Goal: Obtain resource: Download file/media

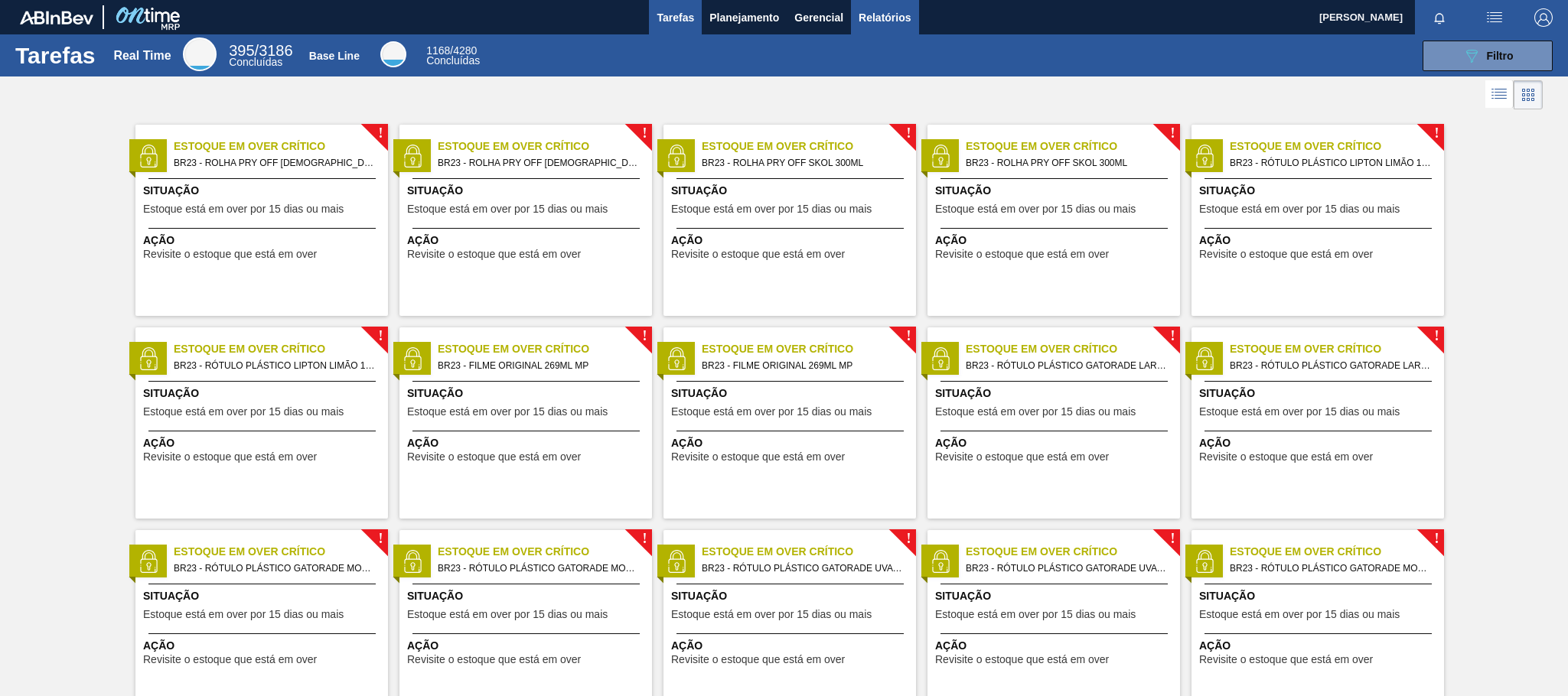
click at [895, 25] on span "Relatórios" at bounding box center [884, 18] width 52 height 18
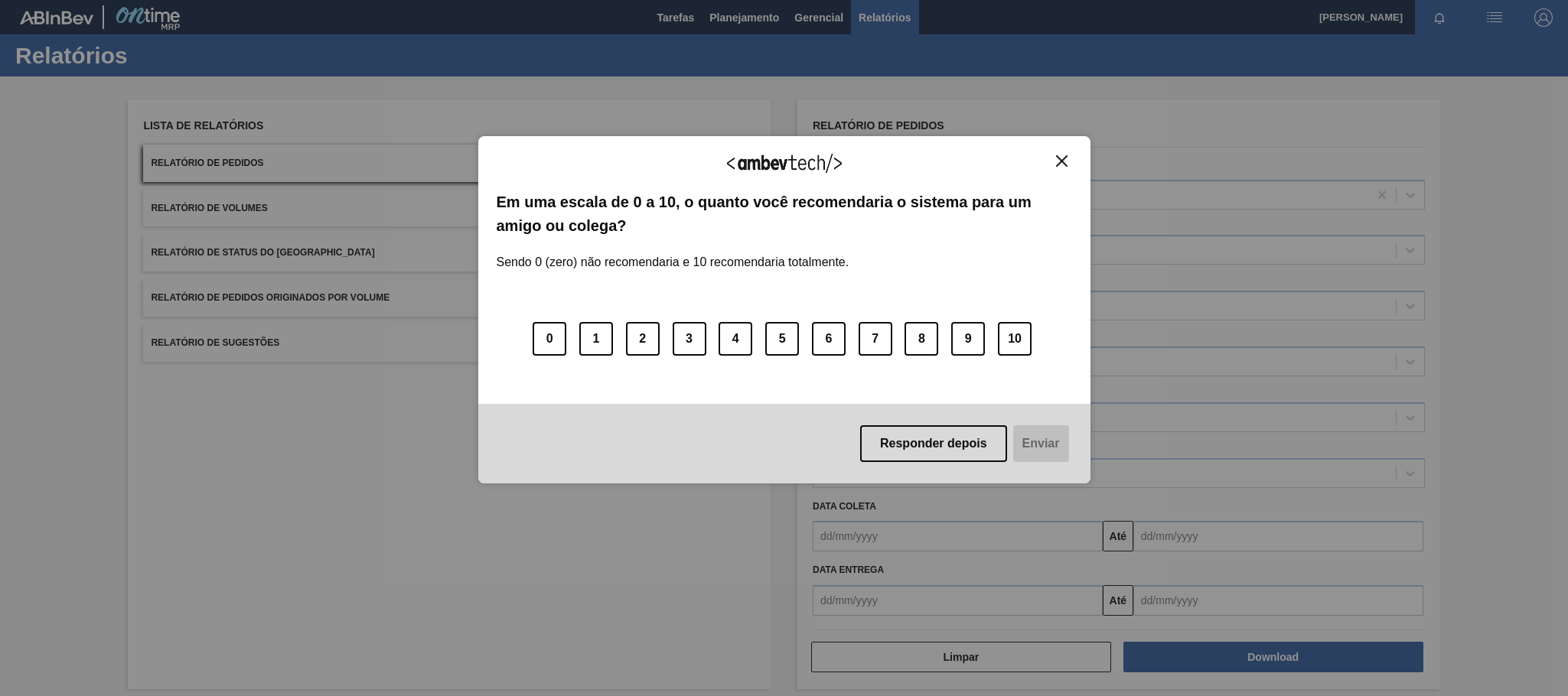
click at [1063, 159] on img "Close" at bounding box center [1062, 161] width 12 height 12
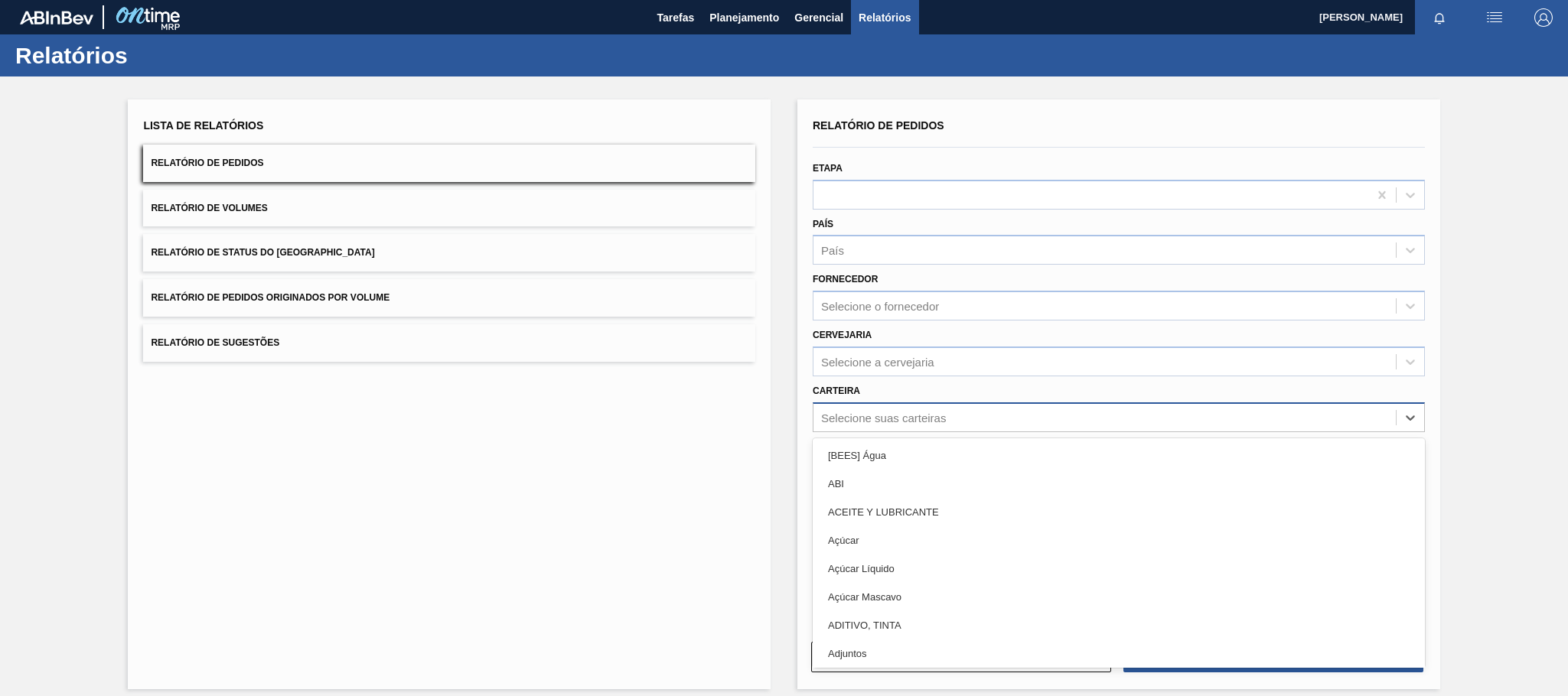
click at [852, 414] on div "Selecione suas carteiras" at bounding box center [884, 416] width 125 height 13
click at [800, 427] on div "Relatório de Pedidos Etapa País País Fornecedor Selecione o fornecedor Cervejar…" at bounding box center [1119, 394] width 642 height 590
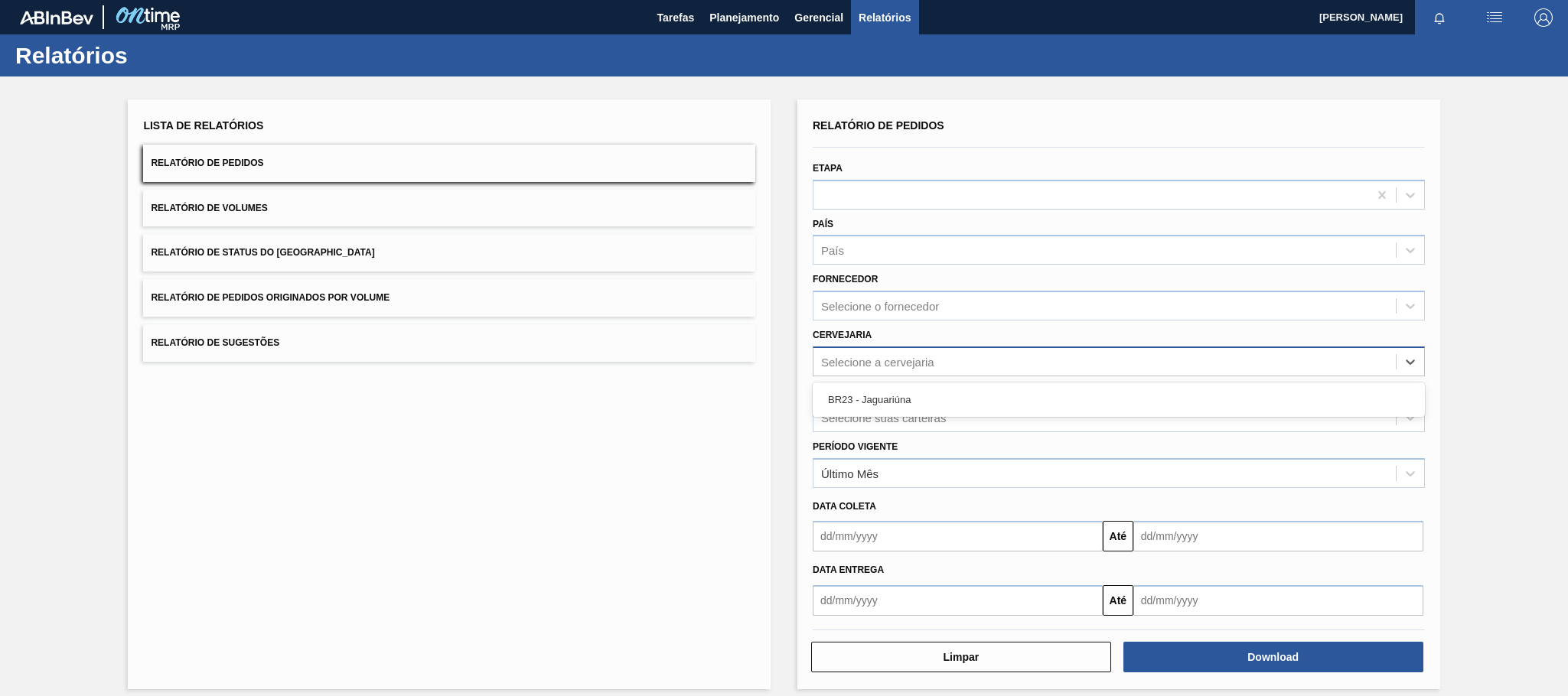
click at [908, 363] on div "Selecione a cervejaria" at bounding box center [878, 361] width 113 height 13
click at [905, 391] on div "BR23 - Jaguariúna" at bounding box center [1119, 400] width 612 height 29
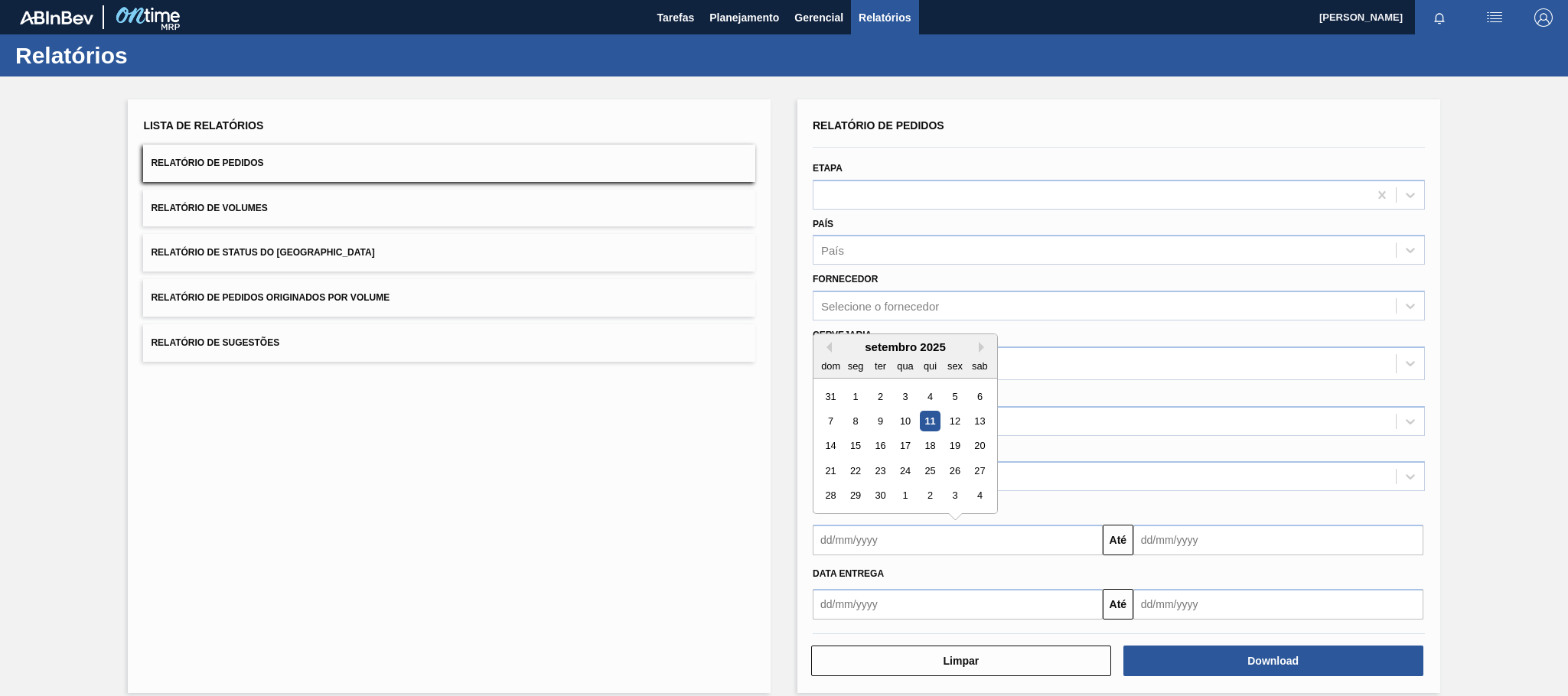
click at [923, 531] on input "text" at bounding box center [957, 540] width 290 height 30
click at [993, 595] on input "text" at bounding box center [957, 604] width 290 height 30
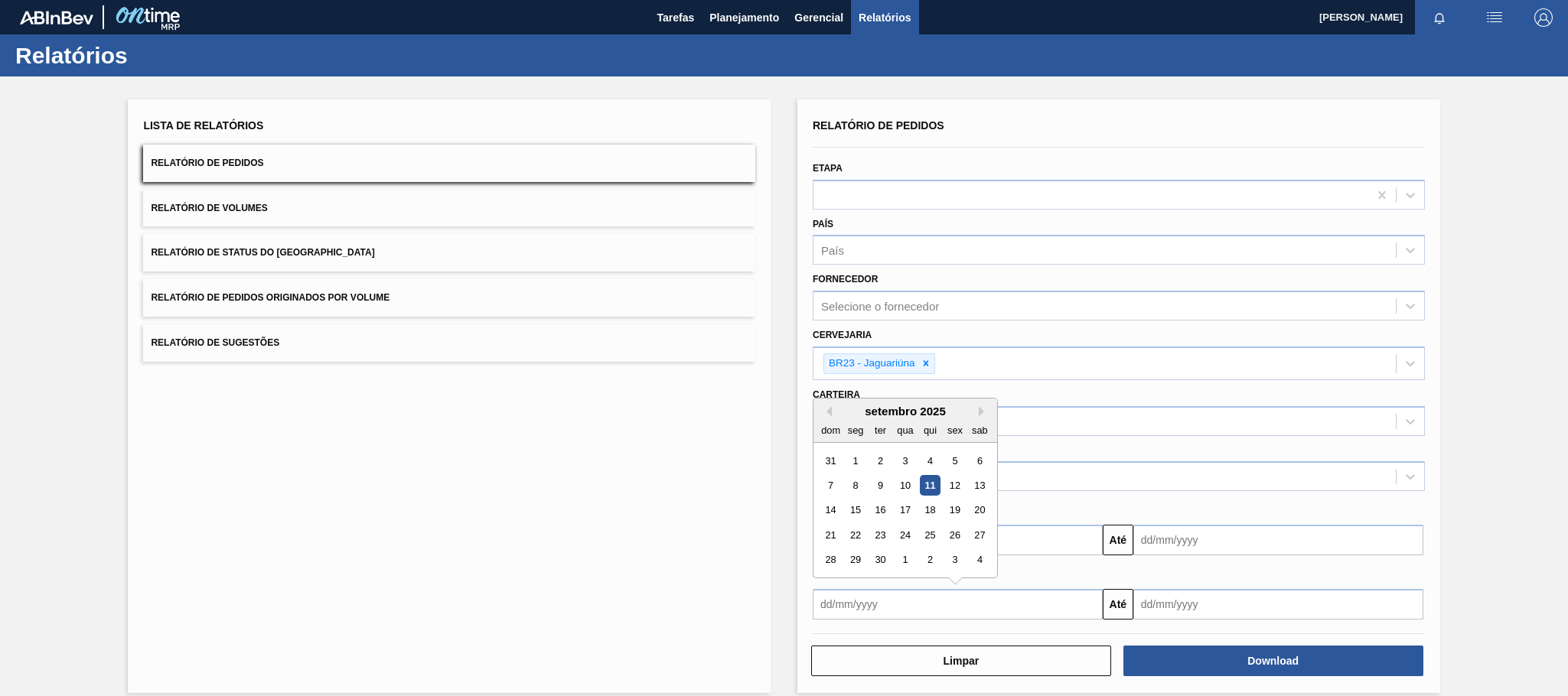
click at [928, 480] on div "11" at bounding box center [930, 485] width 21 height 21
type input "[DATE]"
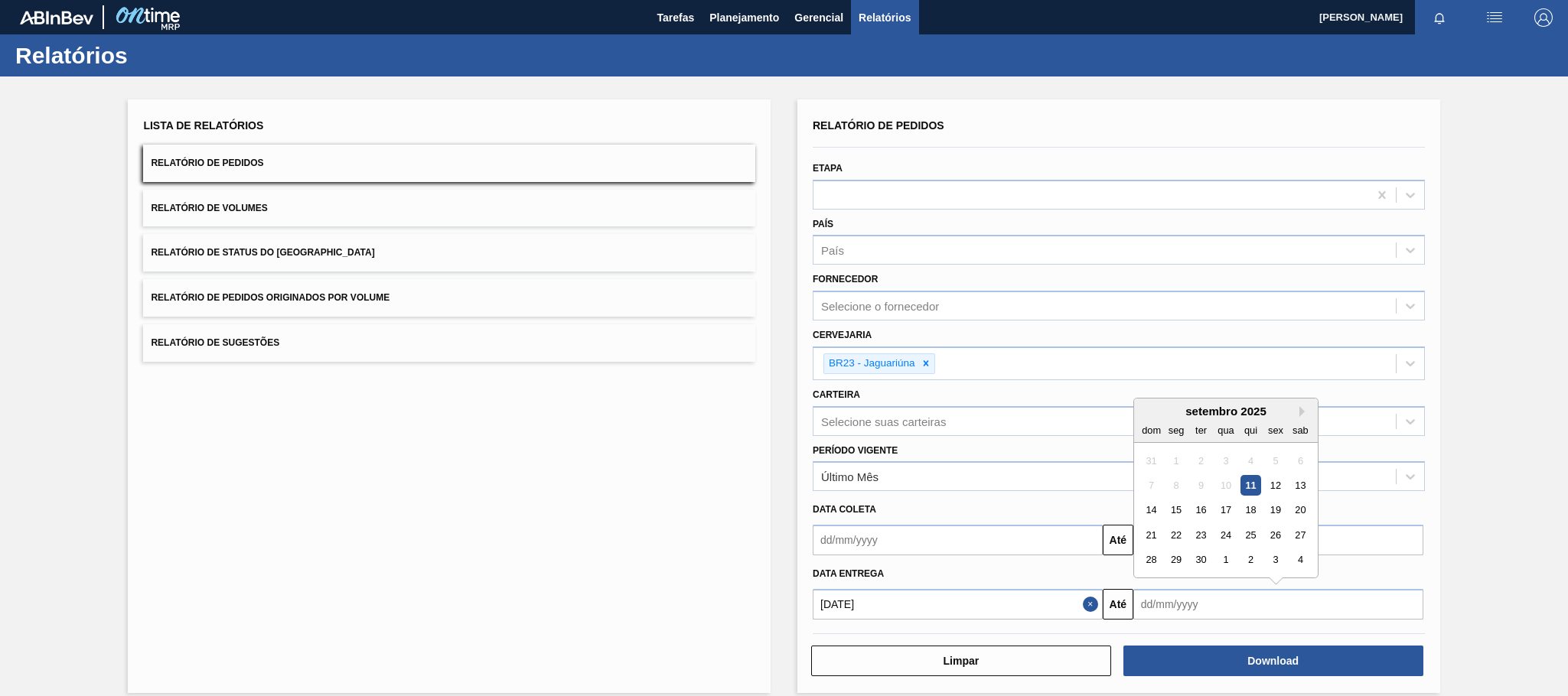
click at [1226, 592] on input "text" at bounding box center [1278, 604] width 290 height 30
click at [1302, 406] on button "Next Month" at bounding box center [1304, 411] width 11 height 11
click at [1296, 495] on div "11" at bounding box center [1300, 485] width 21 height 21
type input "[DATE]"
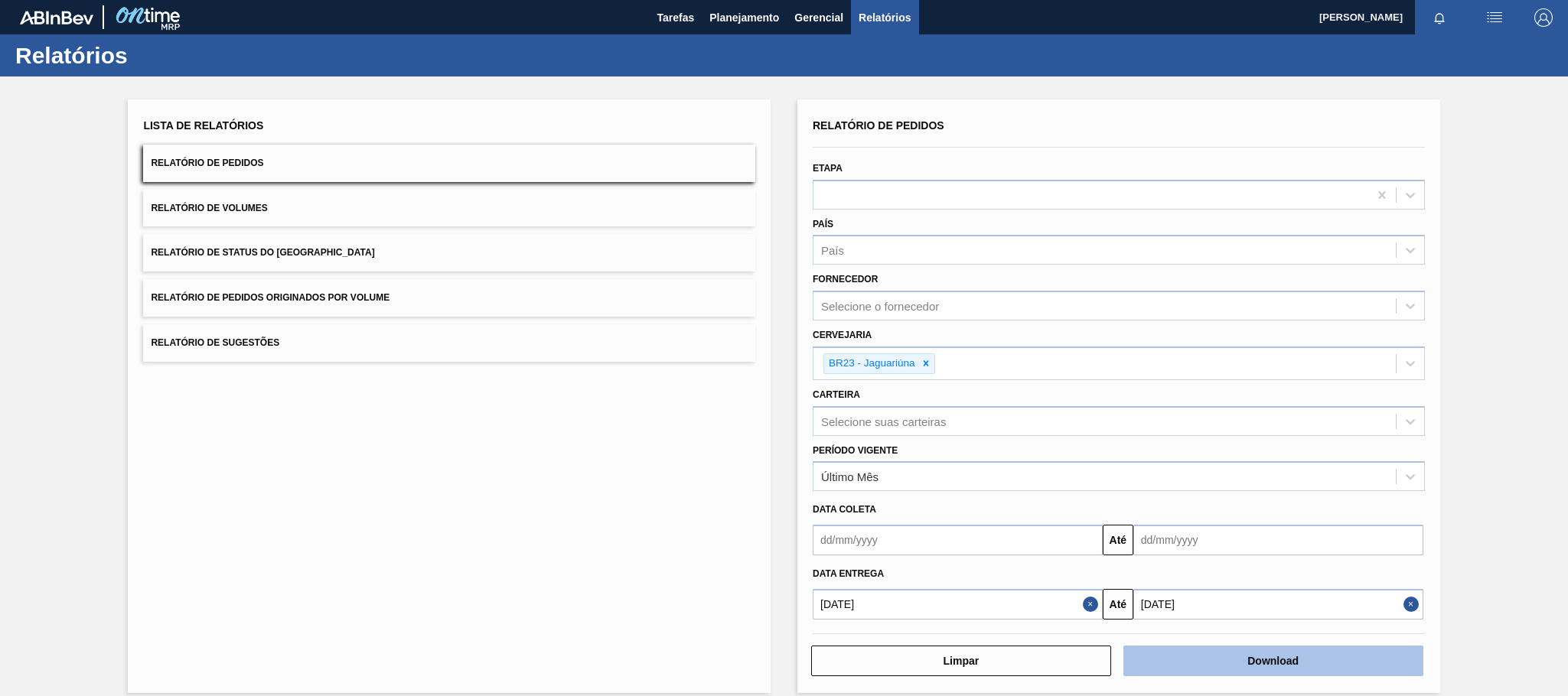
click at [1289, 650] on button "Download" at bounding box center [1273, 661] width 300 height 30
